Goal: Task Accomplishment & Management: Use online tool/utility

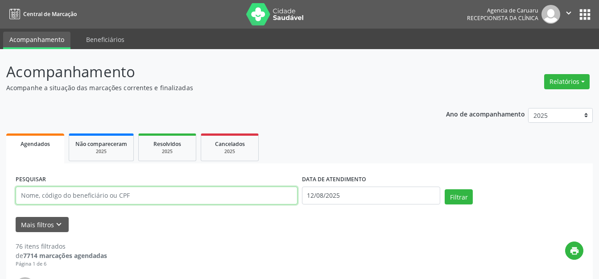
click at [129, 191] on input "text" at bounding box center [157, 196] width 282 height 18
click at [130, 189] on input "text" at bounding box center [157, 196] width 282 height 18
paste input "[PERSON_NAME]"
type input "[PERSON_NAME]"
click at [354, 191] on input "12/08/2025" at bounding box center [371, 196] width 139 height 18
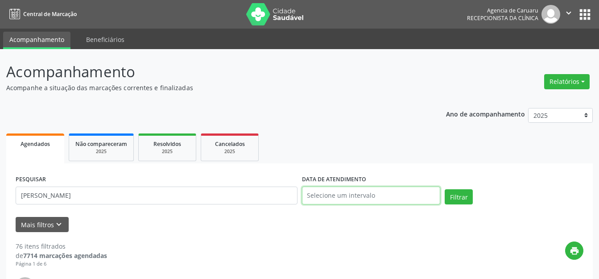
click at [364, 195] on input "text" at bounding box center [371, 196] width 139 height 18
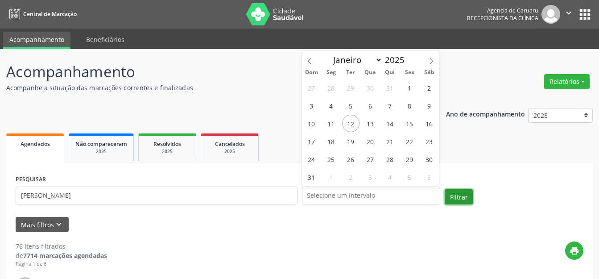
click at [449, 195] on button "Filtrar" at bounding box center [459, 196] width 28 height 15
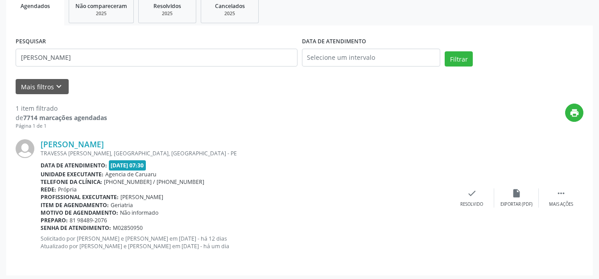
scroll to position [140, 0]
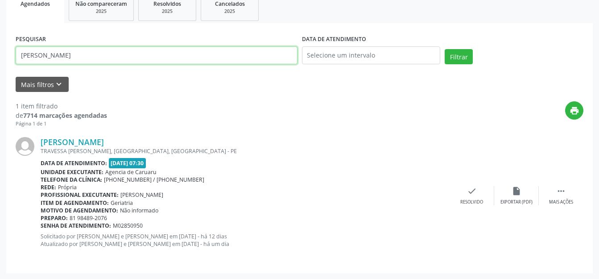
drag, startPoint x: 110, startPoint y: 63, endPoint x: 0, endPoint y: 67, distance: 109.9
click at [0, 67] on div "Acompanhamento Acompanhe a situação das marcações correntes e finalizadas Relat…" at bounding box center [299, 94] width 599 height 370
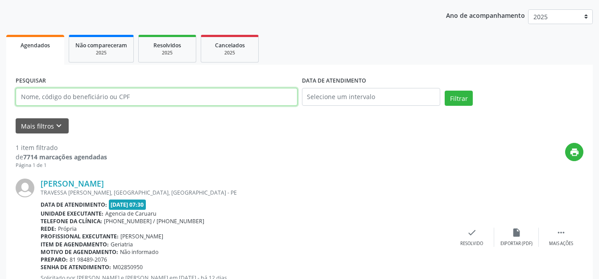
scroll to position [0, 0]
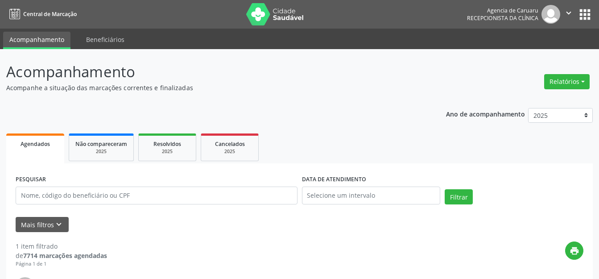
click at [244, 77] on p "Acompanhamento" at bounding box center [211, 72] width 411 height 22
click at [332, 91] on p "Acompanhe a situação das marcações correntes e finalizadas" at bounding box center [211, 87] width 411 height 9
click at [431, 88] on header "Acompanhamento Acompanhe a situação das marcações correntes e finalizadas Relat…" at bounding box center [299, 77] width 587 height 32
drag, startPoint x: 549, startPoint y: 82, endPoint x: 547, endPoint y: 95, distance: 12.7
click at [550, 82] on button "Relatórios" at bounding box center [568, 81] width 46 height 15
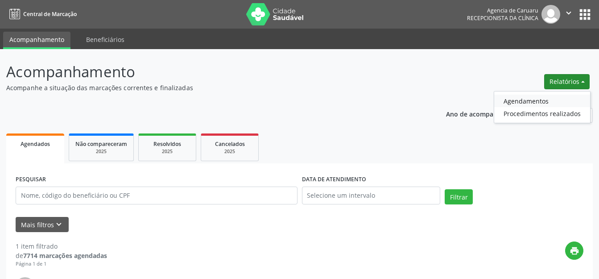
click at [543, 100] on link "Agendamentos" at bounding box center [543, 101] width 96 height 12
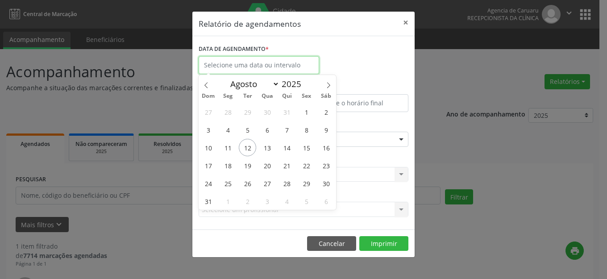
click at [231, 68] on input "text" at bounding box center [259, 65] width 121 height 18
click at [245, 141] on span "12" at bounding box center [247, 147] width 17 height 17
type input "12/08/2025"
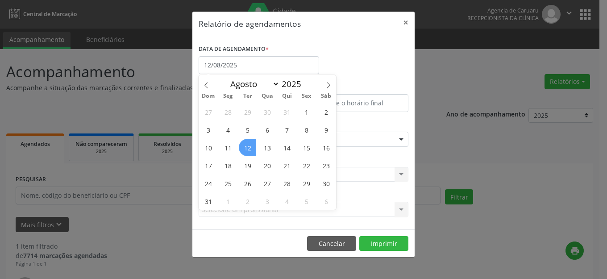
click at [245, 141] on span "12" at bounding box center [247, 147] width 17 height 17
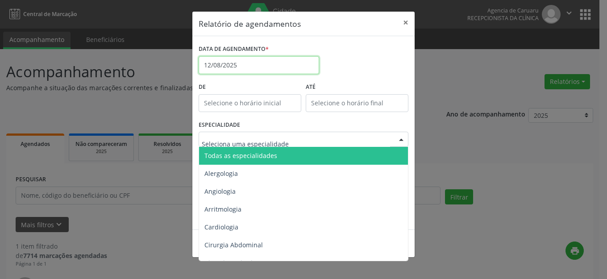
click at [271, 60] on input "12/08/2025" at bounding box center [259, 65] width 121 height 18
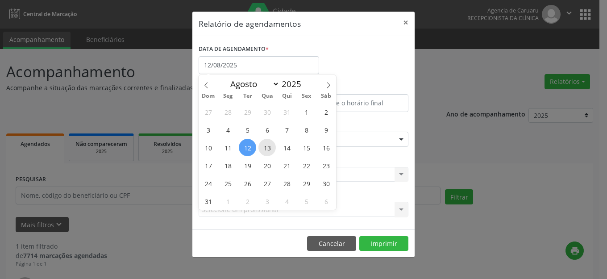
click at [272, 143] on span "13" at bounding box center [266, 147] width 17 height 17
type input "[DATE]"
click at [272, 143] on span "13" at bounding box center [266, 147] width 17 height 17
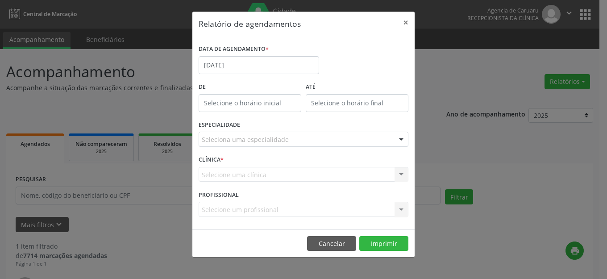
click at [271, 147] on div "ESPECIALIDADE Seleciona uma especialidade Todas as especialidades Alergologia A…" at bounding box center [303, 135] width 214 height 35
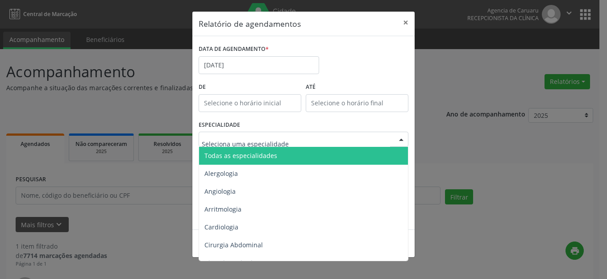
click at [272, 147] on span "Todas as especialidades" at bounding box center [304, 156] width 210 height 18
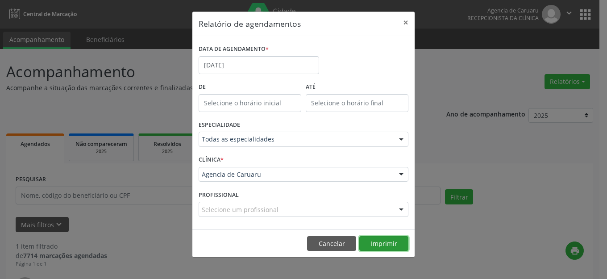
click at [368, 244] on button "Imprimir" at bounding box center [383, 243] width 49 height 15
click at [407, 21] on button "×" at bounding box center [406, 23] width 18 height 22
